Goal: Complete application form

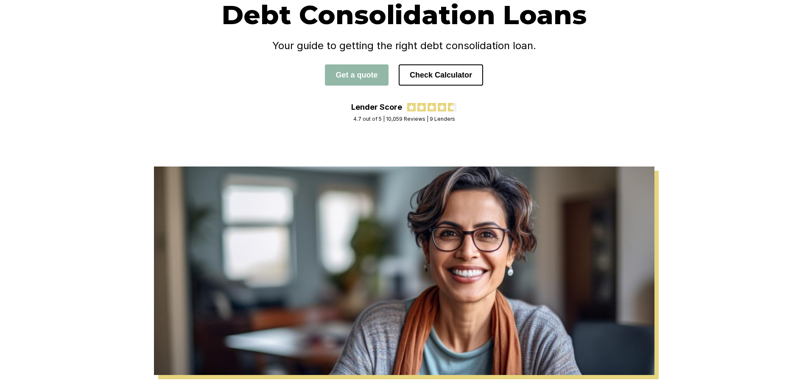
scroll to position [85, 0]
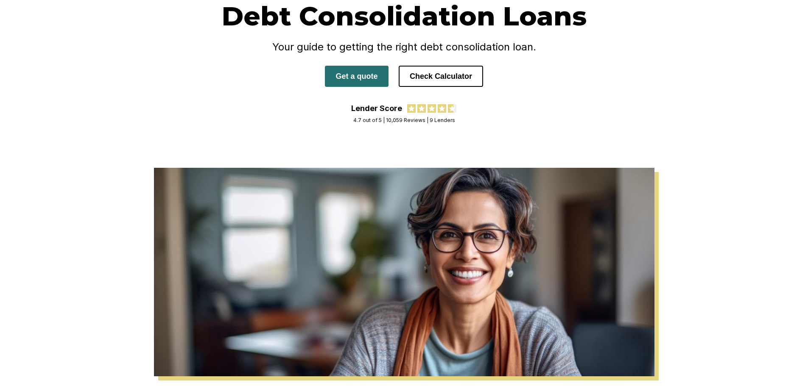
click at [356, 82] on button "Get a quote" at bounding box center [357, 76] width 64 height 21
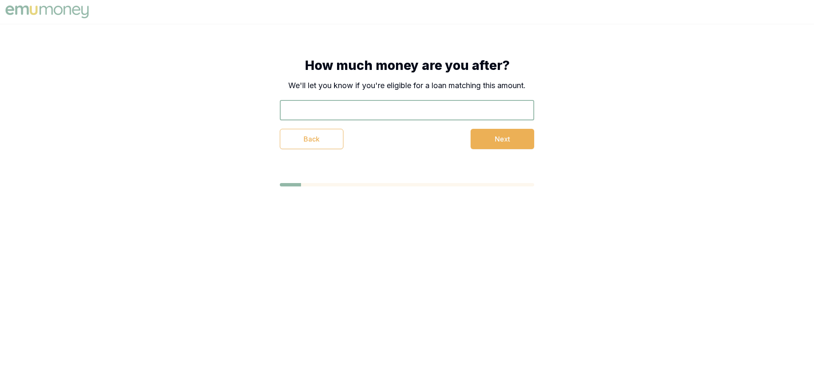
click at [357, 105] on input "text" at bounding box center [407, 110] width 254 height 20
type input "$5,000"
click at [509, 133] on button "Next" at bounding box center [503, 139] width 64 height 20
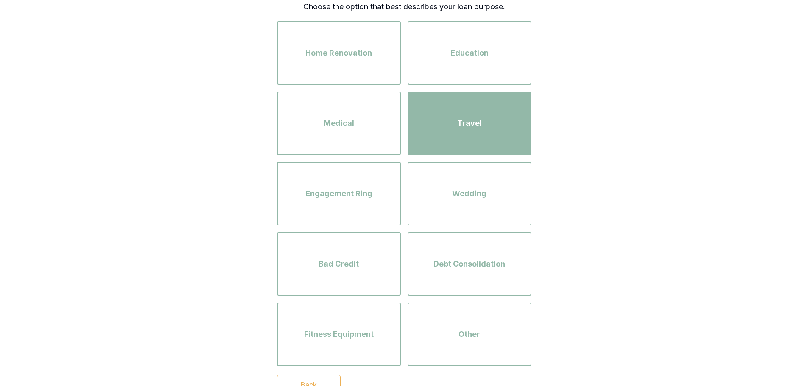
scroll to position [85, 0]
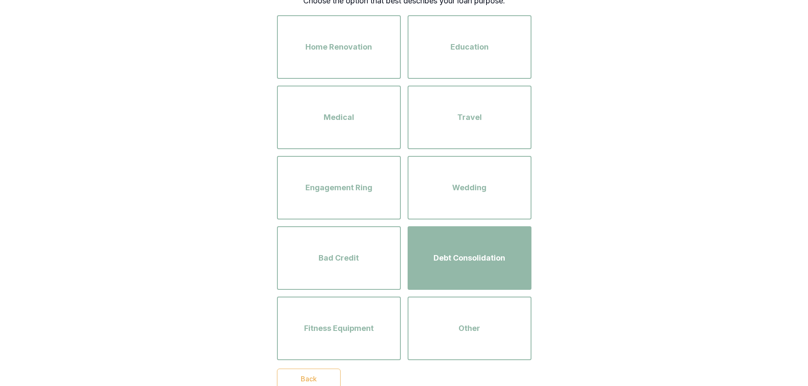
click at [470, 254] on span "Debt Consolidation" at bounding box center [469, 258] width 72 height 12
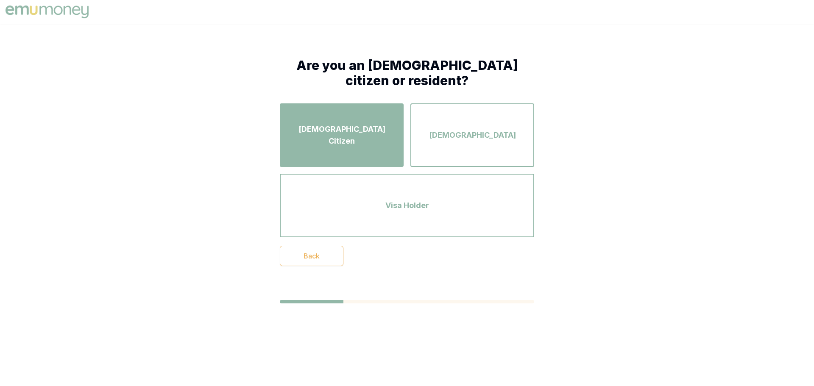
click at [390, 140] on div "Australian Citizen" at bounding box center [342, 135] width 109 height 48
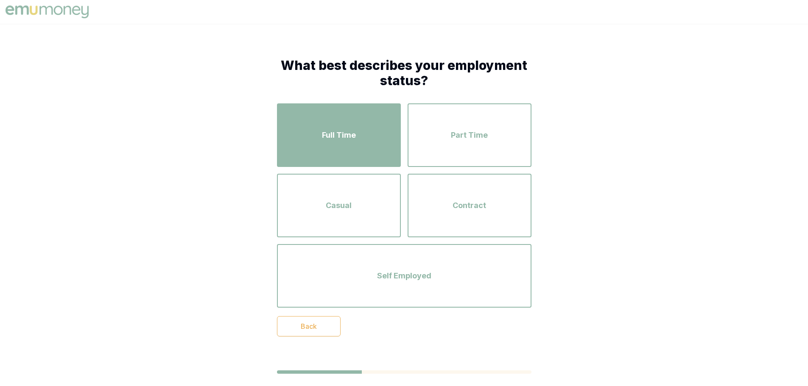
click at [387, 145] on div "Full Time" at bounding box center [339, 135] width 109 height 48
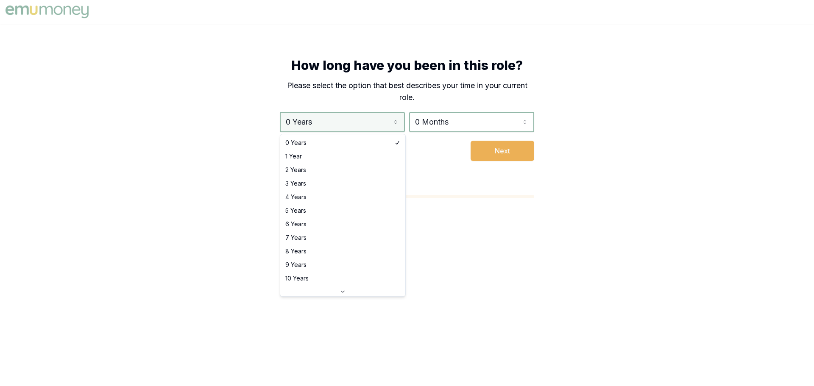
click at [384, 126] on html "How long have you been in this role? Please select the option that best describ…" at bounding box center [407, 193] width 814 height 386
click at [447, 125] on html "How long have you been in this role? Please select the option that best describ…" at bounding box center [407, 193] width 814 height 386
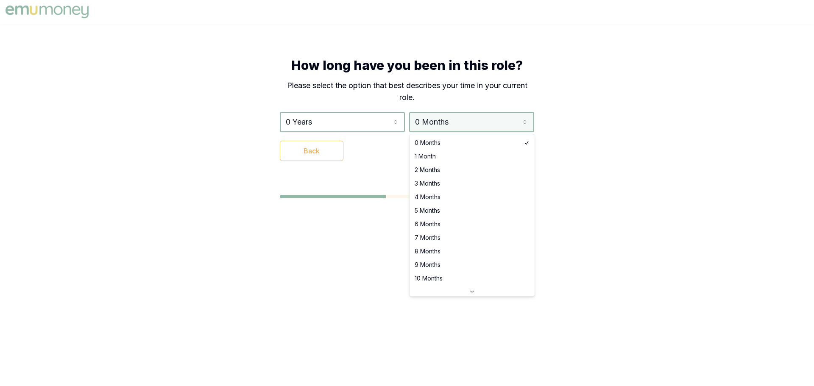
click at [439, 129] on html "How long have you been in this role? Please select the option that best describ…" at bounding box center [407, 193] width 814 height 386
select select "5"
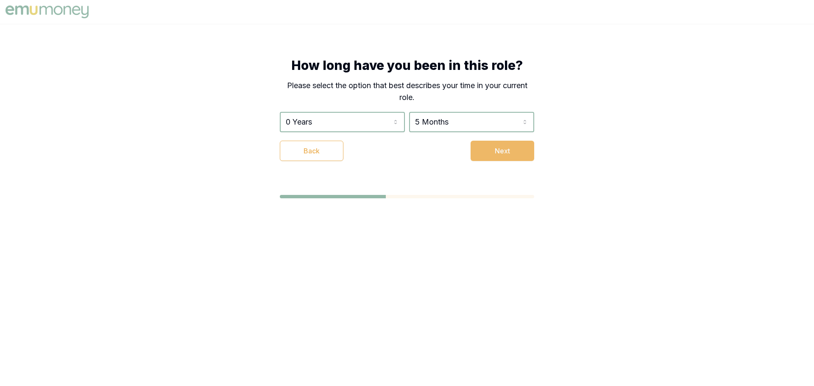
click at [506, 143] on button "Next" at bounding box center [503, 151] width 64 height 20
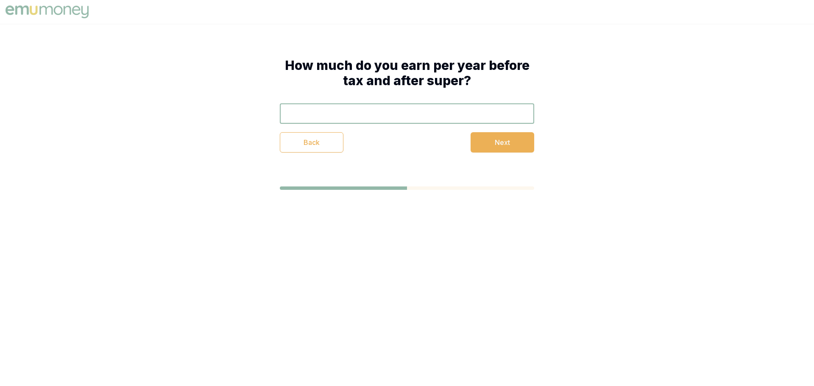
click at [431, 110] on input "text" at bounding box center [407, 113] width 254 height 20
type input "$67,000"
click at [495, 140] on button "Next" at bounding box center [503, 142] width 64 height 20
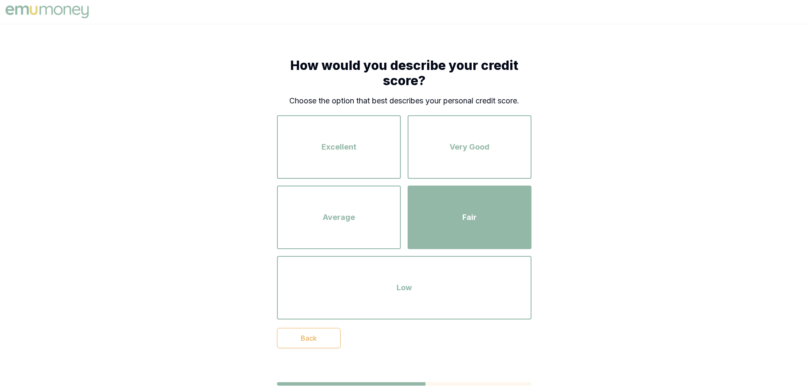
click at [431, 216] on div "Fair" at bounding box center [469, 217] width 109 height 48
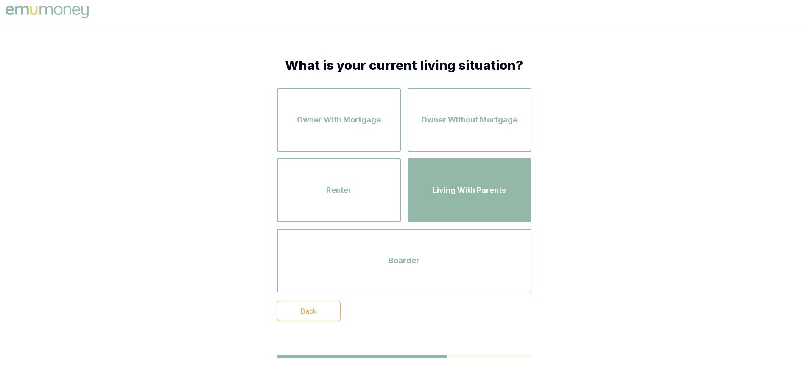
click at [487, 187] on span "Living With Parents" at bounding box center [469, 191] width 73 height 12
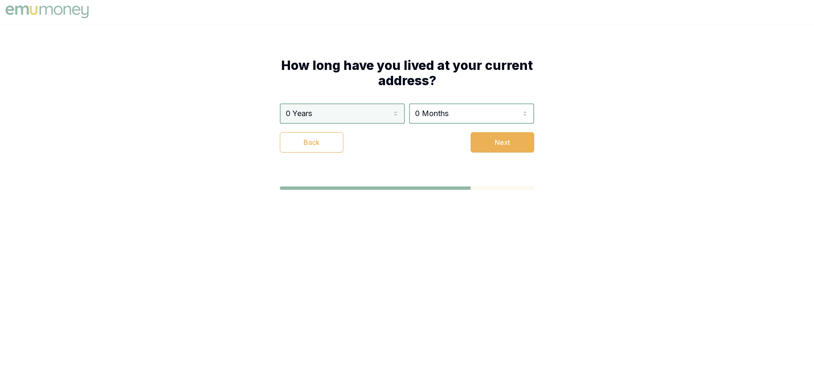
click at [364, 108] on html "How long have you lived at your current address? 0 Years 0 Years 1 Year 2 Years…" at bounding box center [407, 193] width 814 height 386
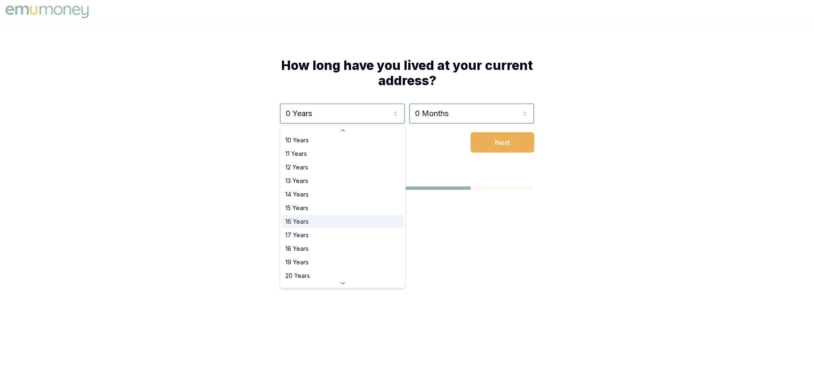
scroll to position [136, 0]
select select "18"
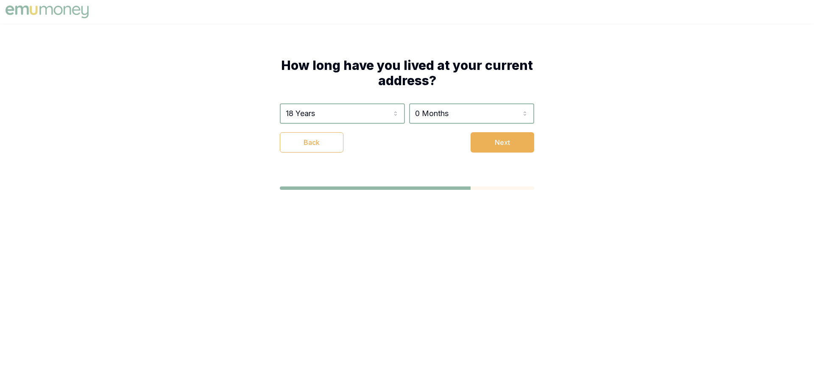
click at [449, 117] on html "How long have you lived at your current address? 18 Years 0 Years 1 Year 2 Year…" at bounding box center [407, 193] width 814 height 386
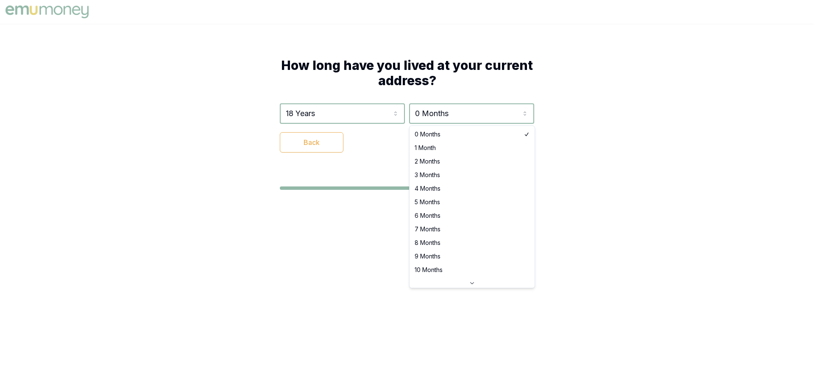
select select "3"
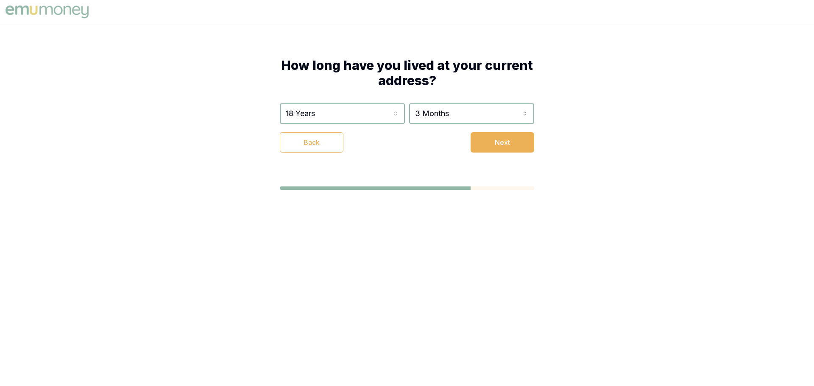
click at [512, 128] on div "18 Years 0 Years 1 Year 2 Years 3 Years 4 Years 5 Years 6 Years 7 Years 8 Years…" at bounding box center [407, 127] width 254 height 49
click at [509, 139] on button "Next" at bounding box center [503, 142] width 64 height 20
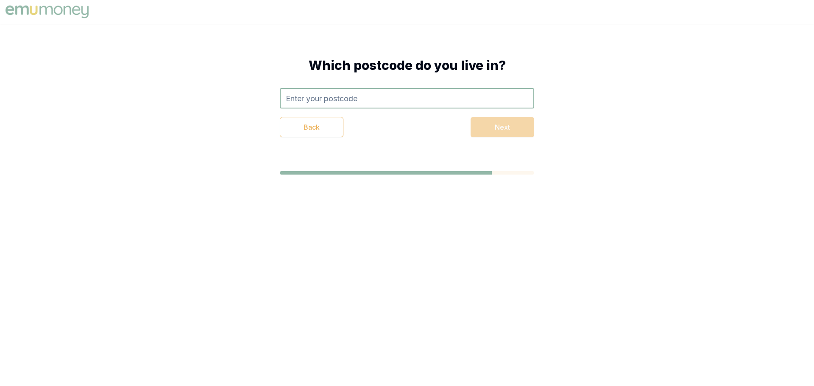
click at [351, 98] on input "text" at bounding box center [407, 98] width 254 height 20
type input "2515"
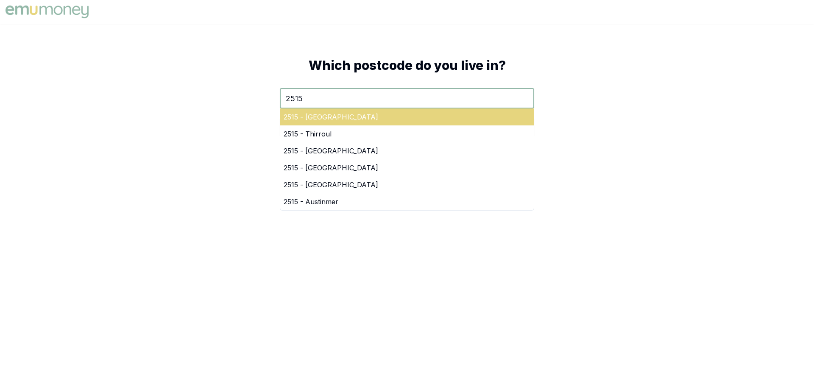
click at [375, 120] on div "2515 - Coledale" at bounding box center [407, 117] width 254 height 17
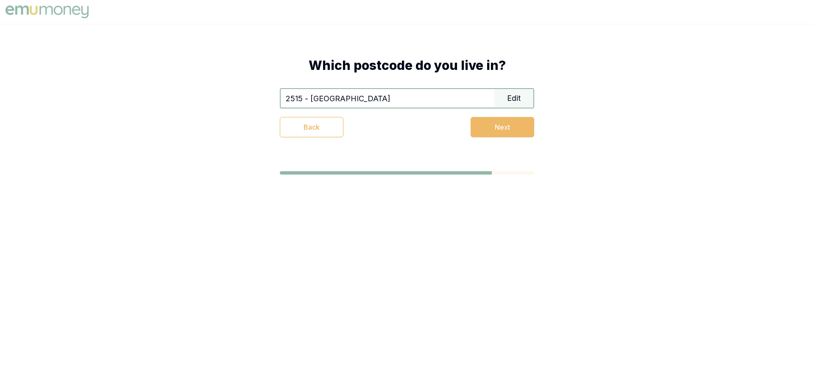
click at [495, 130] on button "Next" at bounding box center [503, 127] width 64 height 20
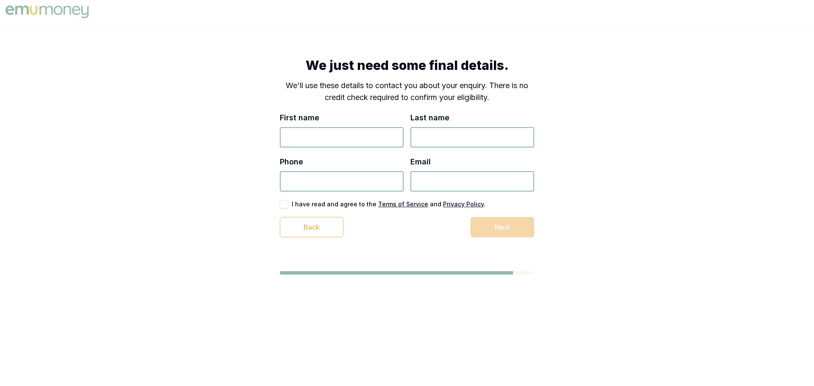
click at [375, 140] on input "First name" at bounding box center [342, 137] width 124 height 20
